Goal: Navigation & Orientation: Find specific page/section

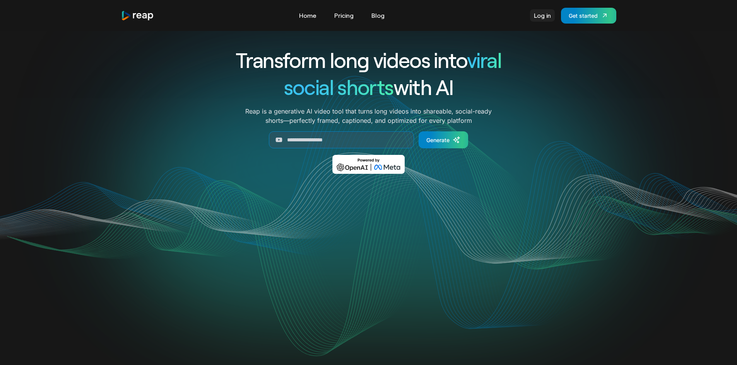
click at [548, 15] on link "Log in" at bounding box center [542, 15] width 25 height 12
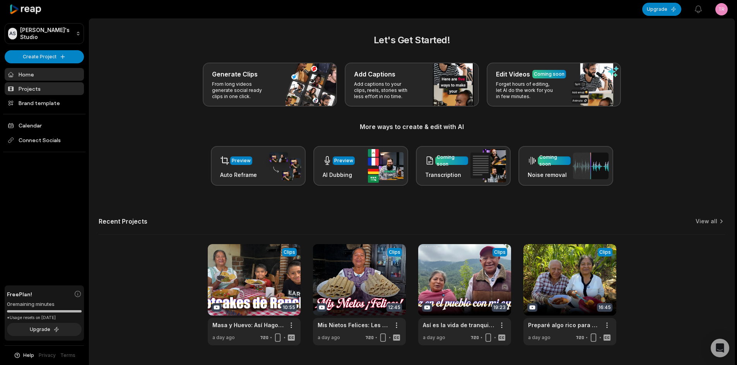
click at [29, 89] on link "Projects" at bounding box center [44, 88] width 79 height 13
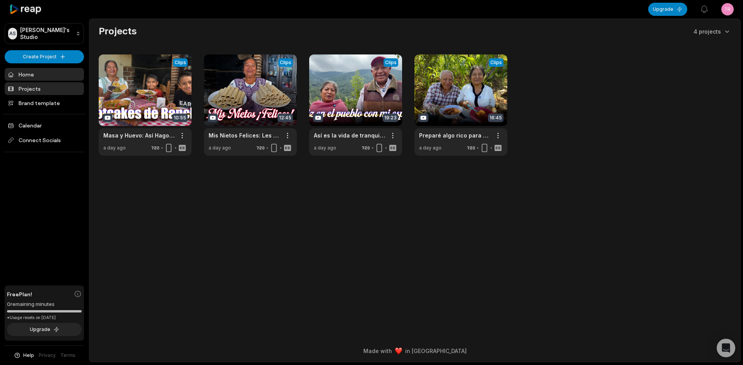
click at [46, 70] on link "Home" at bounding box center [44, 74] width 79 height 13
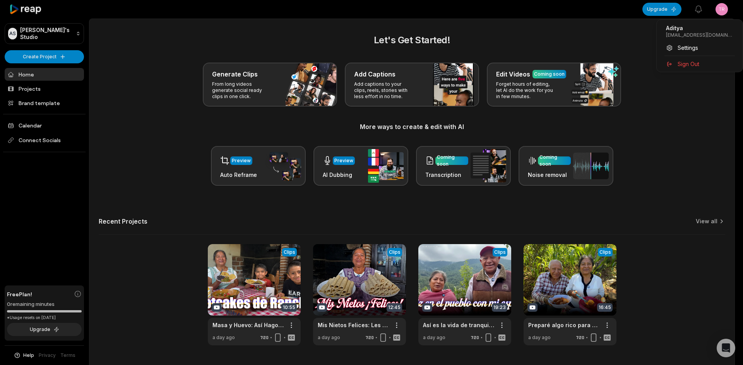
click at [724, 9] on html "AS Aditya's Studio Create Project Home Projects Brand template Calendar Connect…" at bounding box center [371, 182] width 743 height 365
click at [721, 9] on html "AS Aditya's Studio Create Project Home Projects Brand template Calendar Connect…" at bounding box center [371, 182] width 743 height 365
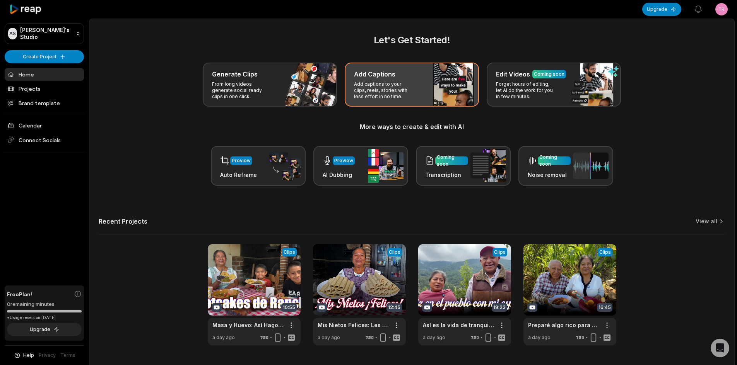
click at [422, 90] on div "Add Captions Add captions to your clips, reels, stories with less effort in no …" at bounding box center [412, 85] width 134 height 44
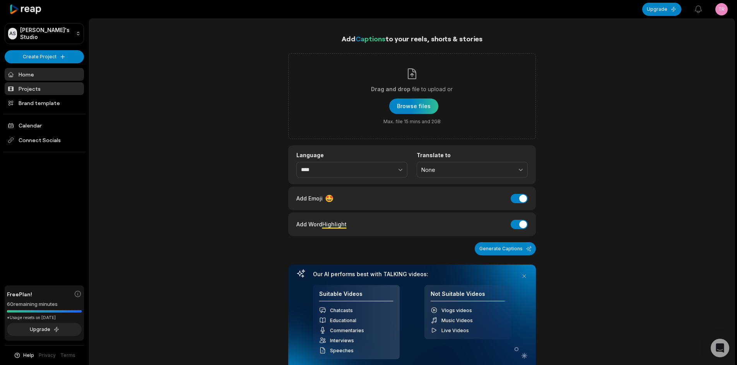
click at [54, 84] on link "Projects" at bounding box center [44, 88] width 79 height 13
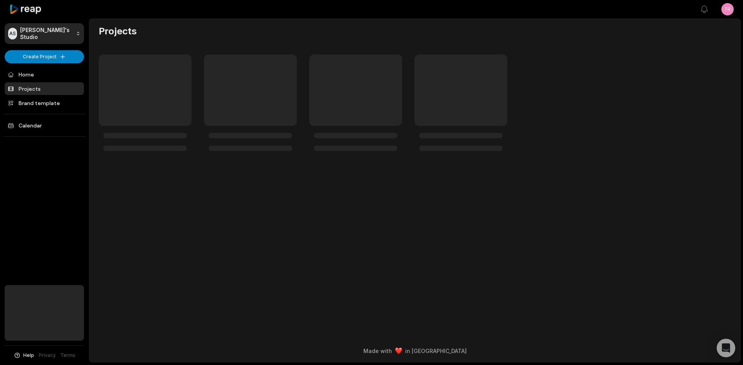
click at [722, 10] on html "AS [PERSON_NAME]'s Studio Create Project Home Projects Brand template Calendar …" at bounding box center [371, 182] width 743 height 365
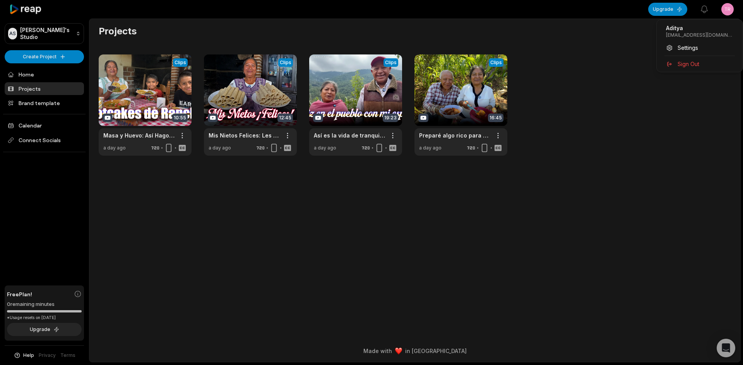
click at [724, 9] on html "AS [PERSON_NAME]'s Studio Create Project Home Projects Brand template Calendar …" at bounding box center [371, 182] width 743 height 365
